Goal: Task Accomplishment & Management: Use online tool/utility

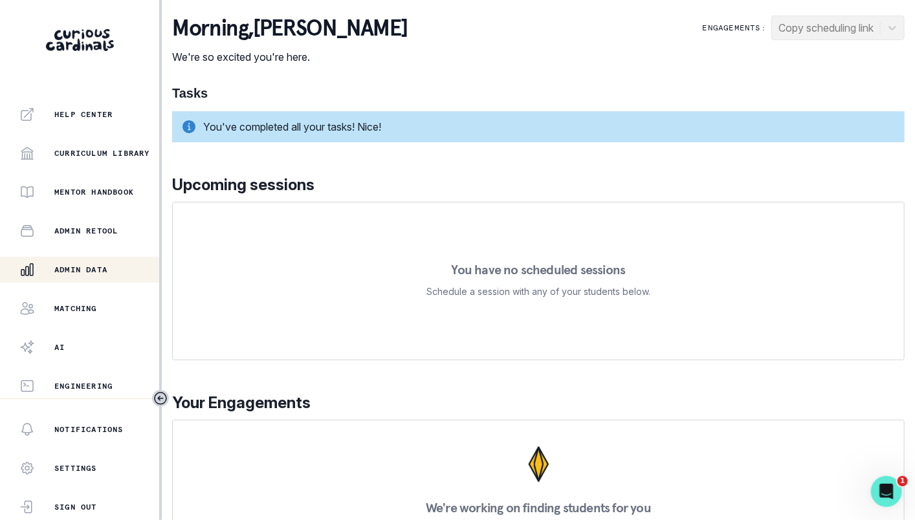
click at [86, 274] on p "Admin Data" at bounding box center [80, 270] width 53 height 10
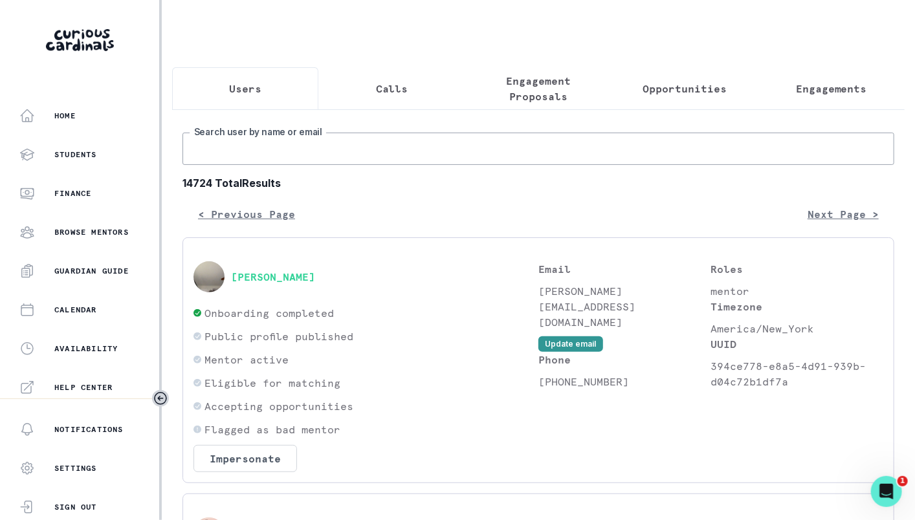
click at [315, 140] on input "Search user by name or email" at bounding box center [538, 149] width 712 height 32
type input "loo family"
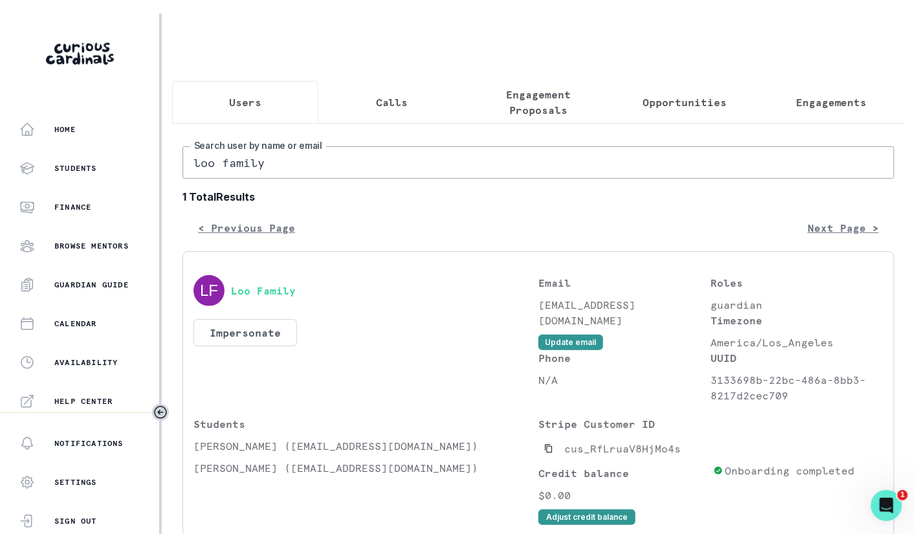
scroll to position [61, 0]
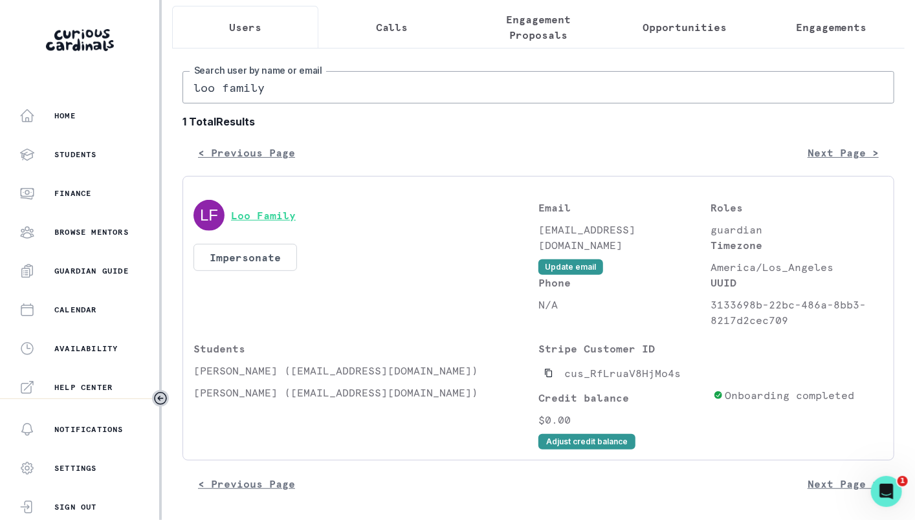
drag, startPoint x: 309, startPoint y: 210, endPoint x: 232, endPoint y: 210, distance: 77.0
click at [232, 210] on div "Loo Family" at bounding box center [365, 215] width 345 height 31
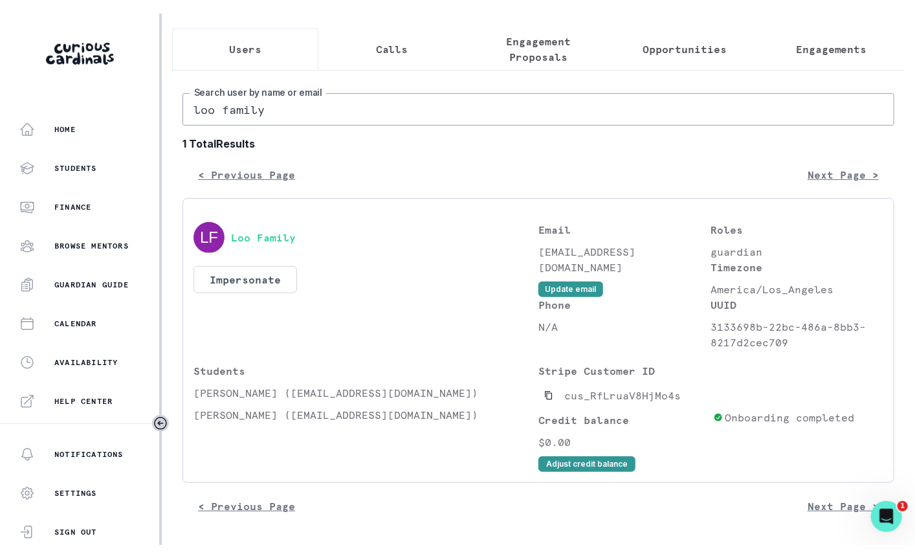
scroll to position [24, 0]
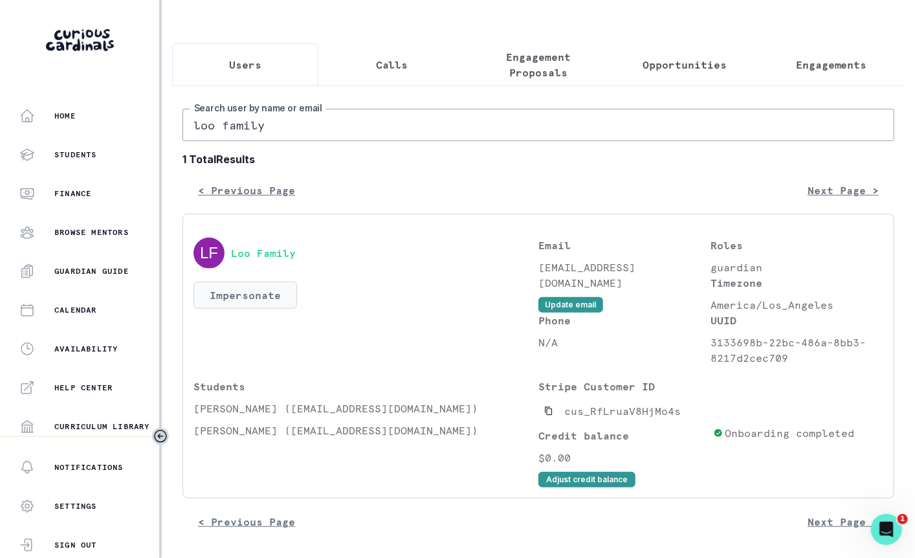
click at [274, 292] on button "Impersonate" at bounding box center [245, 294] width 104 height 27
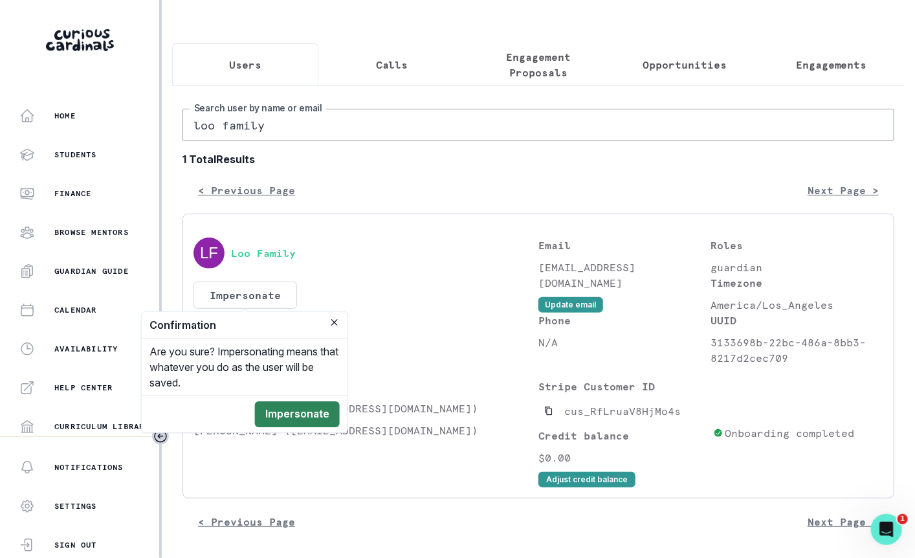
click at [315, 426] on button "Impersonate" at bounding box center [297, 414] width 85 height 26
